Goal: Information Seeking & Learning: Learn about a topic

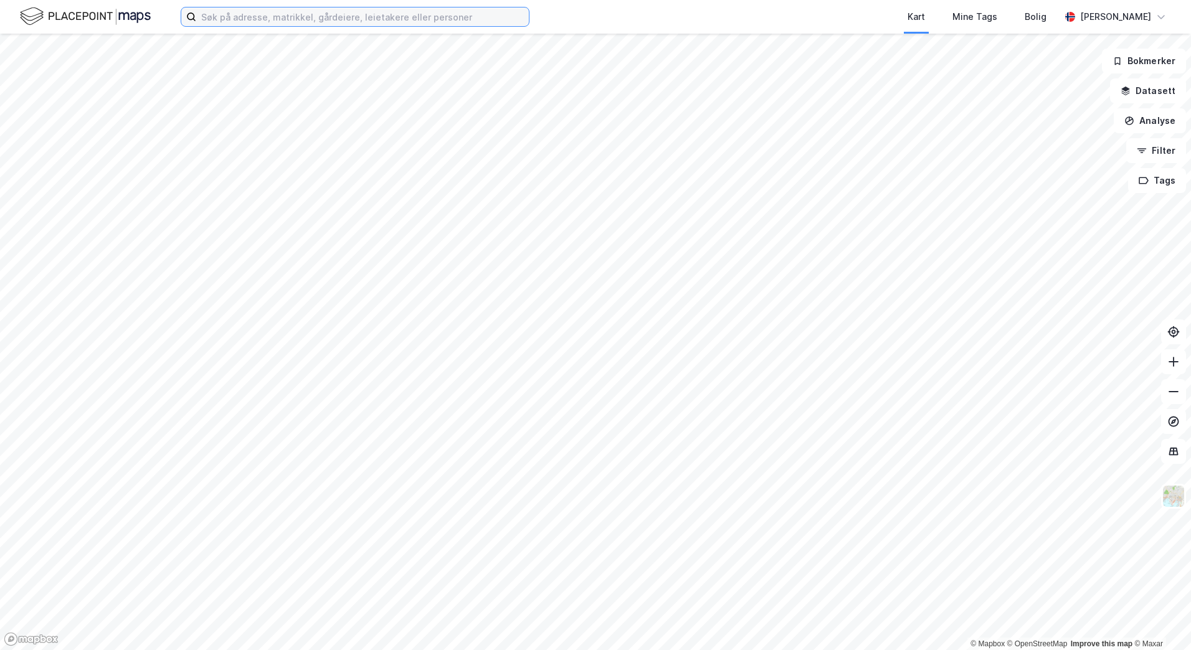
click at [221, 18] on input at bounding box center [362, 16] width 333 height 19
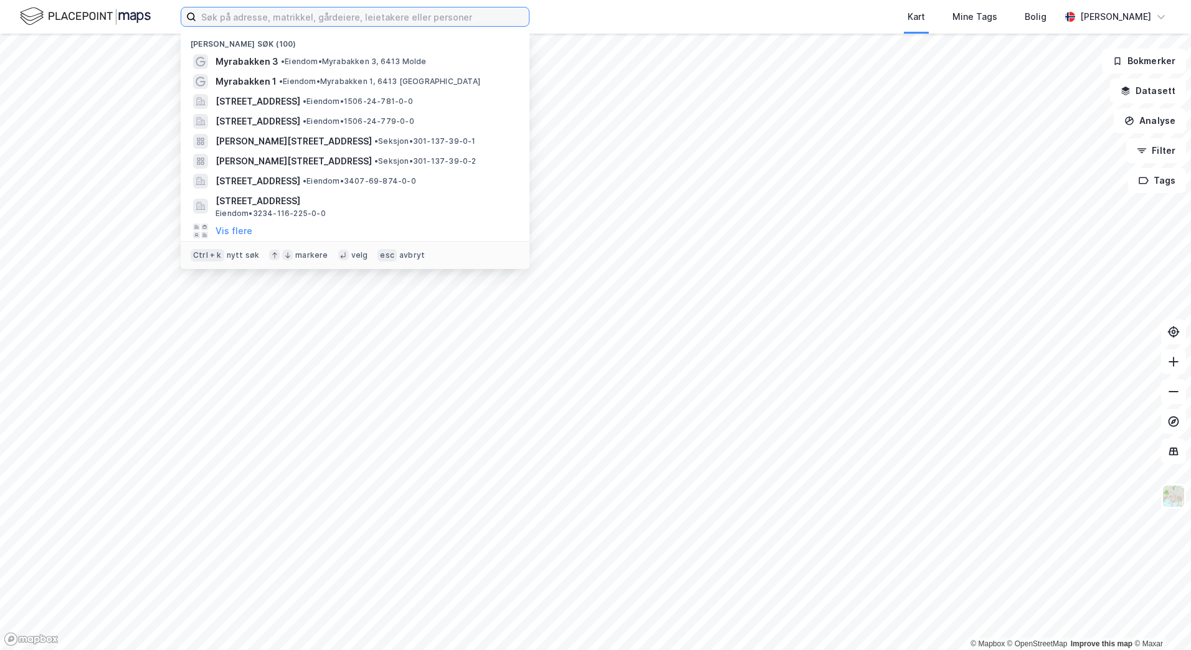
click at [214, 15] on input at bounding box center [362, 16] width 333 height 19
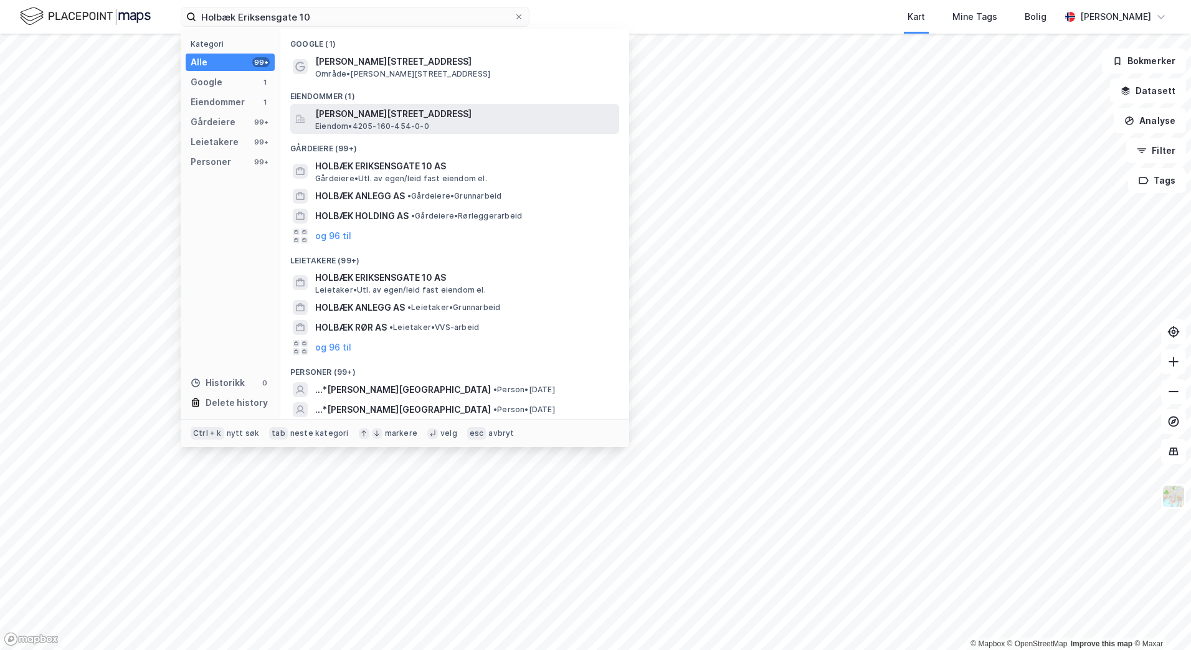
click at [374, 119] on span "[PERSON_NAME][STREET_ADDRESS]" at bounding box center [464, 114] width 299 height 15
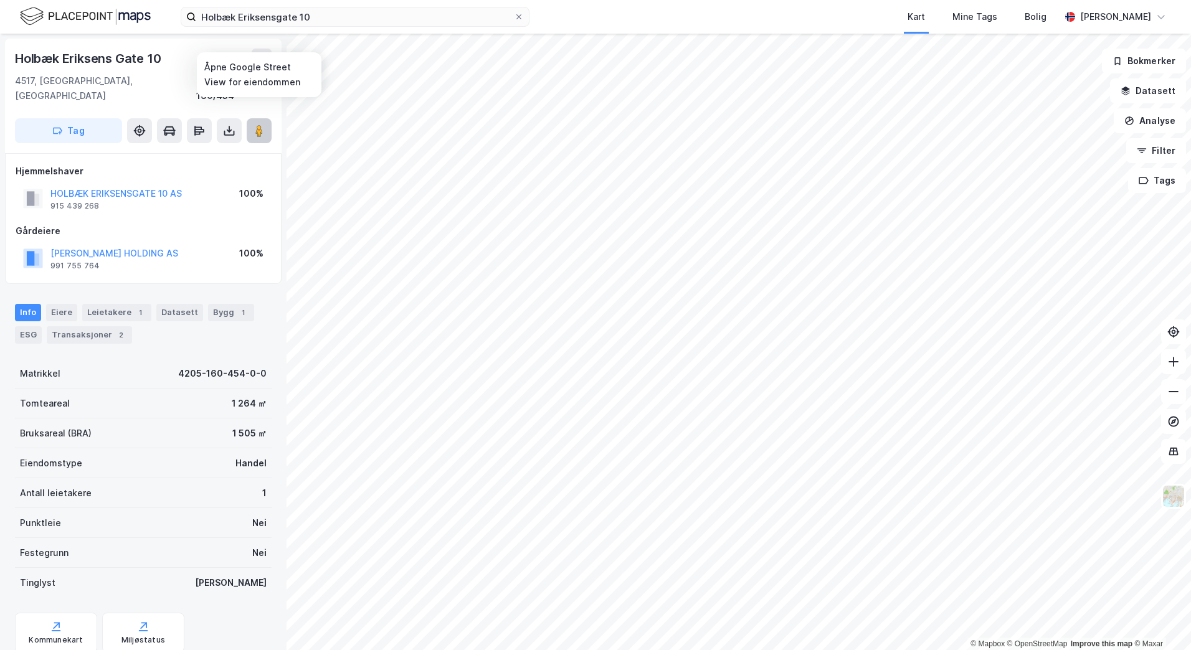
click at [258, 125] on image at bounding box center [258, 131] width 7 height 12
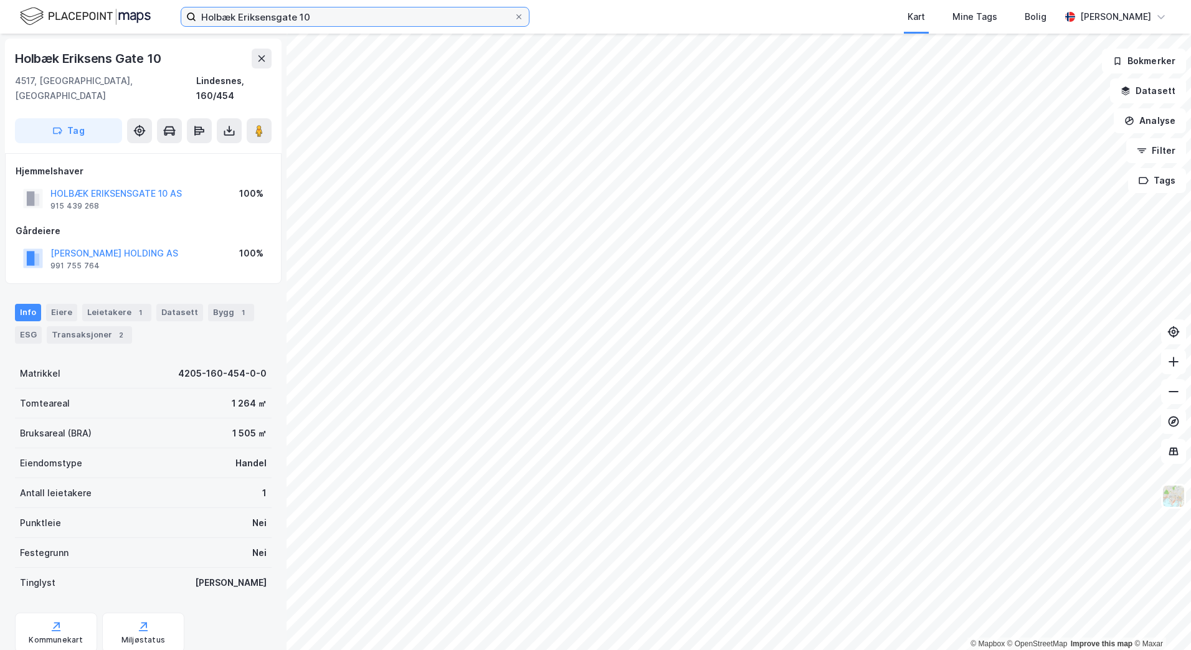
click at [208, 15] on input "Holbæk Eriksensgate 10" at bounding box center [355, 16] width 318 height 19
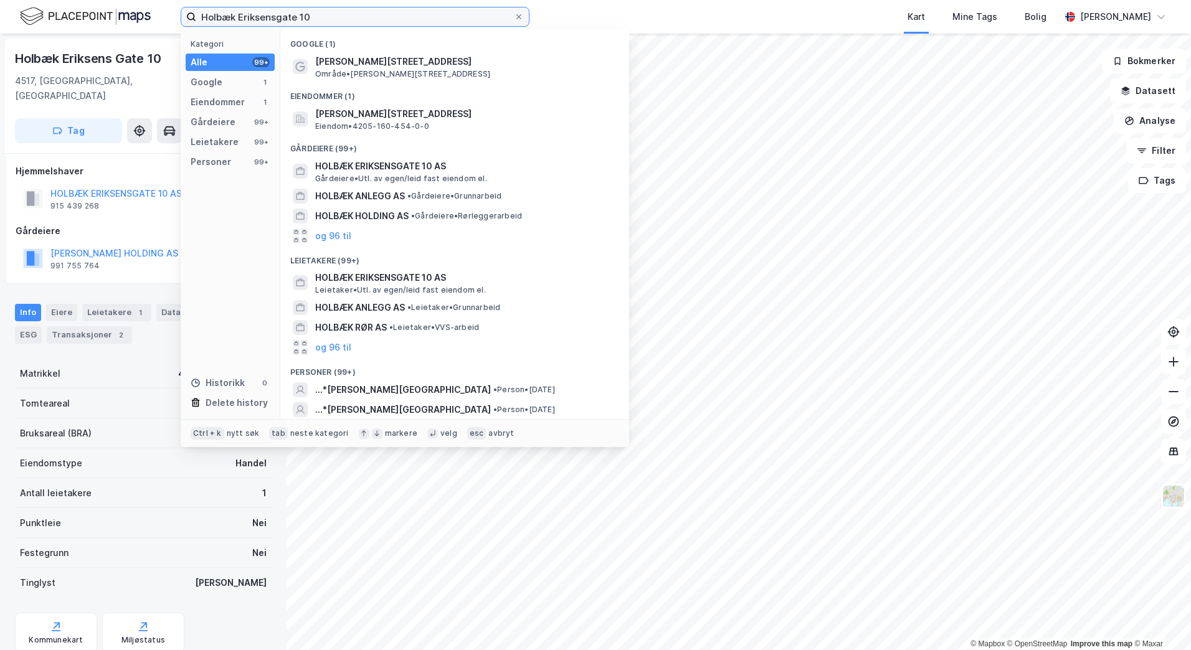
drag, startPoint x: 311, startPoint y: 16, endPoint x: 193, endPoint y: 23, distance: 118.6
click at [194, 21] on label "Holbæk Eriksensgate 10" at bounding box center [355, 17] width 349 height 20
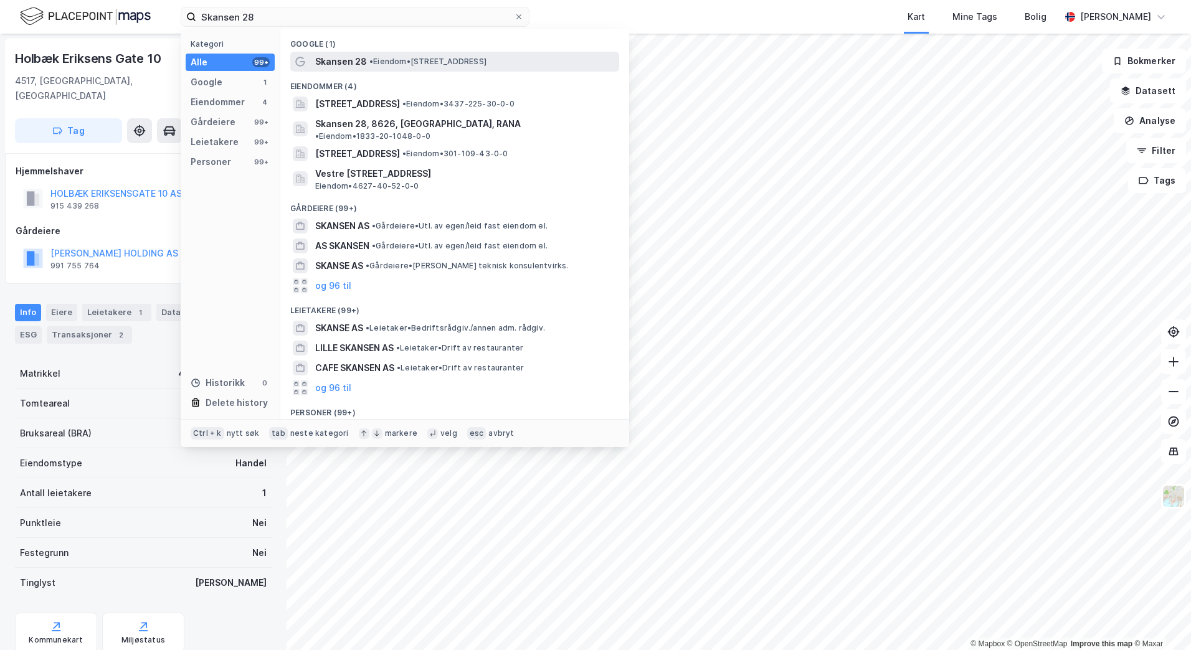
click at [389, 62] on span "• Eiendom • [STREET_ADDRESS]" at bounding box center [427, 62] width 117 height 10
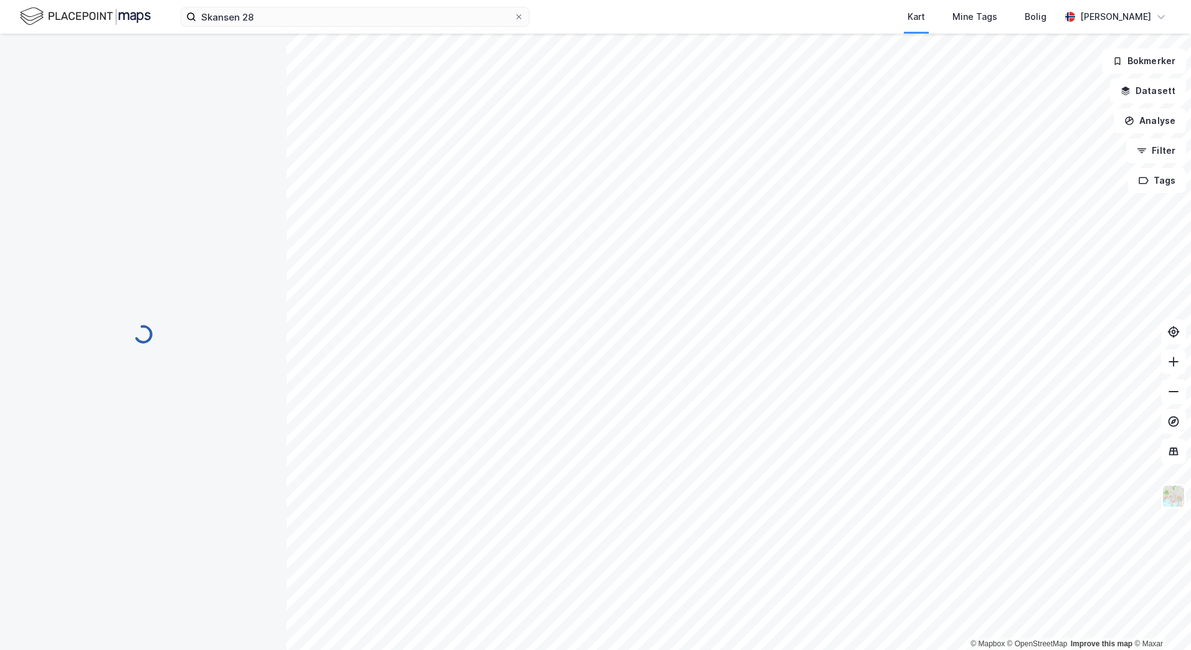
scroll to position [1, 0]
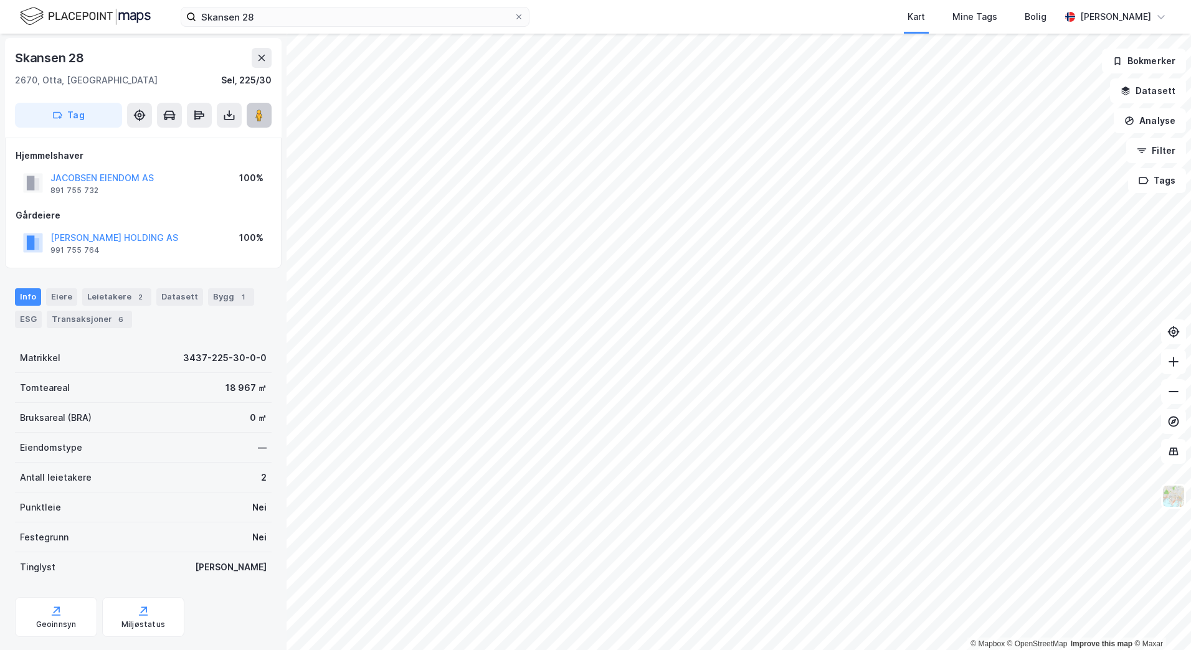
click at [255, 120] on icon at bounding box center [259, 115] width 12 height 12
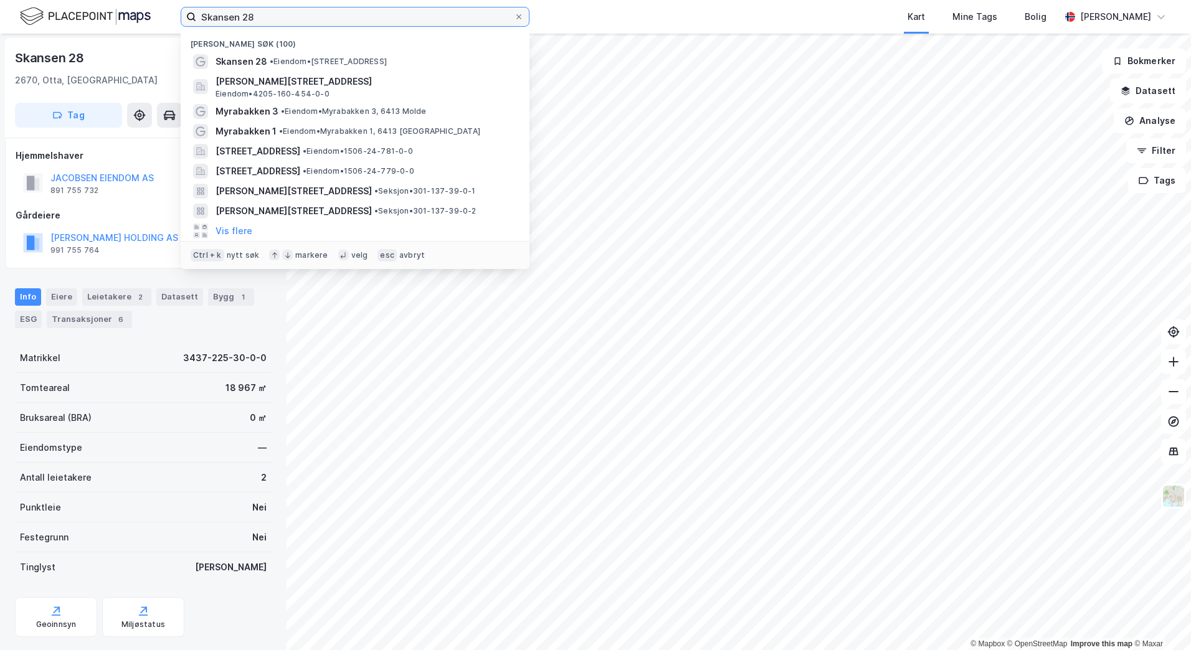
drag, startPoint x: 268, startPoint y: 19, endPoint x: 174, endPoint y: 17, distance: 94.1
click at [174, 14] on div "Skansen 28 Nylige søk (100) Skansen 28 • Eiendom • [STREET_ADDRESS] Eiendom • 4…" at bounding box center [595, 17] width 1191 height 34
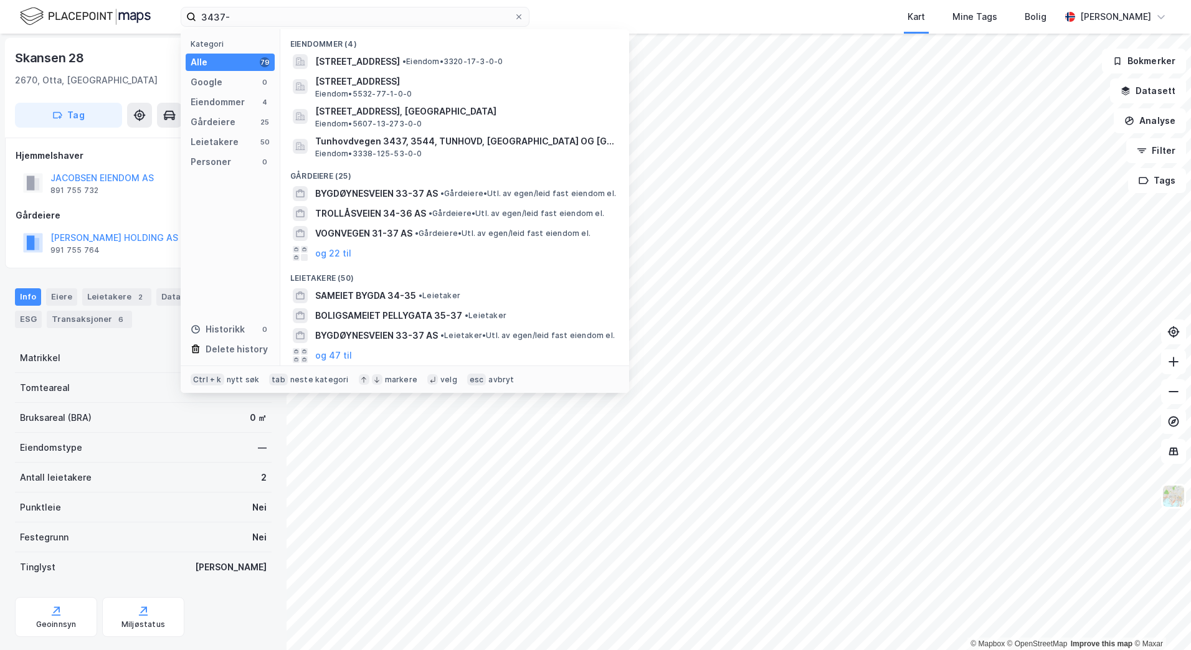
click at [235, 244] on div "Kategori Alle 79 Google 0 Eiendommer 4 Gårdeiere 25 Leietakere 50 Personer 0 Hi…" at bounding box center [231, 197] width 100 height 336
click at [154, 429] on div "Bruksareal (BRA) 0 ㎡" at bounding box center [143, 418] width 257 height 30
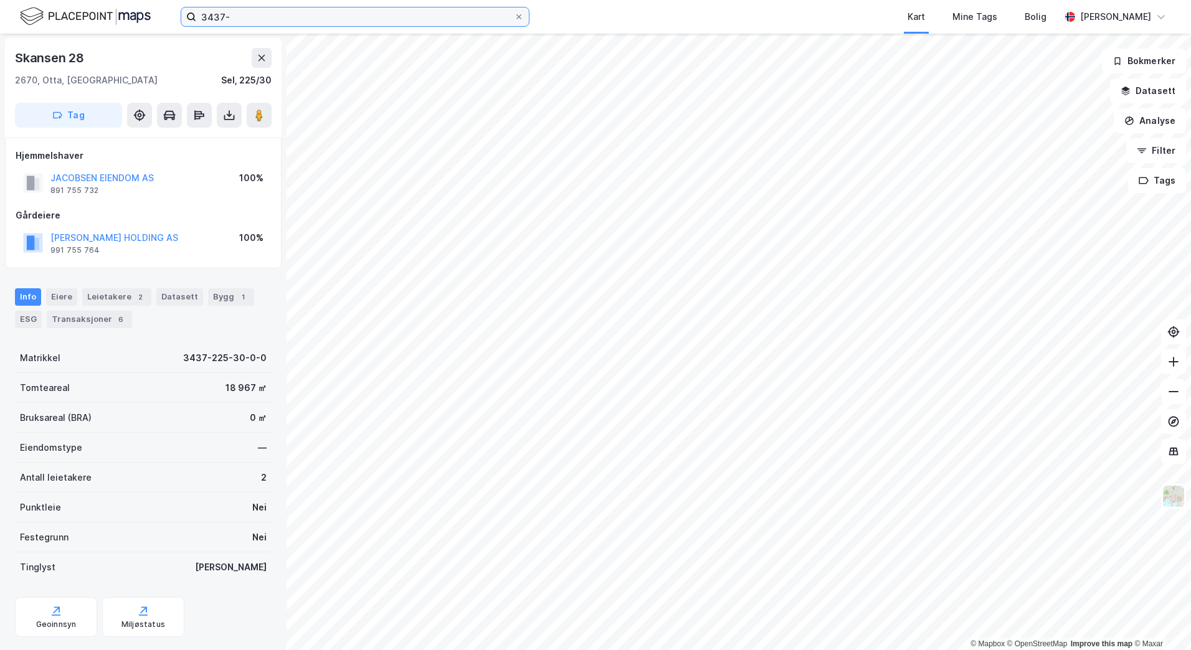
click at [238, 12] on input "3437-" at bounding box center [355, 16] width 318 height 19
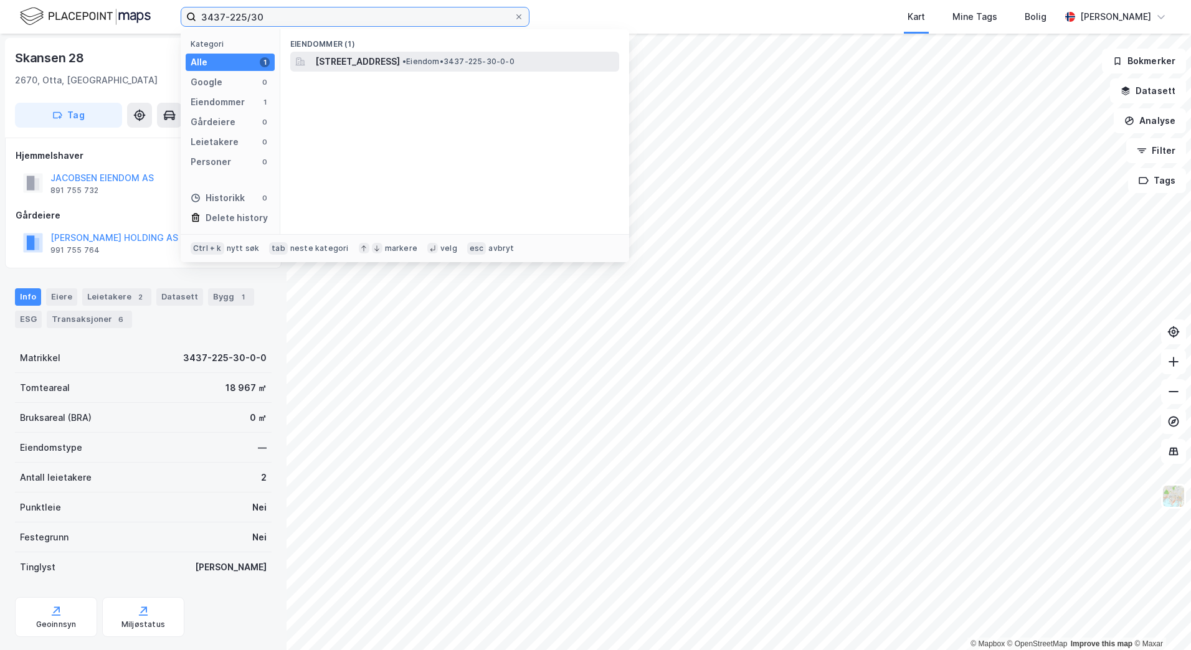
type input "3437-225/30"
click at [400, 61] on span "[STREET_ADDRESS]" at bounding box center [357, 61] width 85 height 15
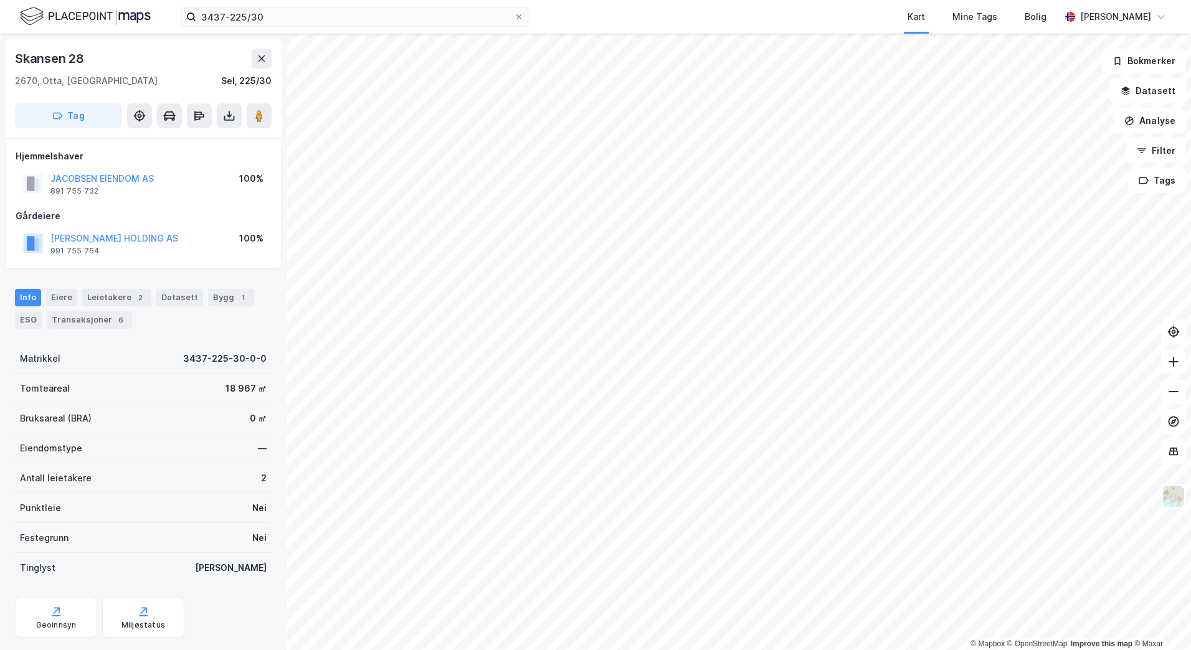
scroll to position [1, 0]
